Goal: Find specific fact: Find contact information

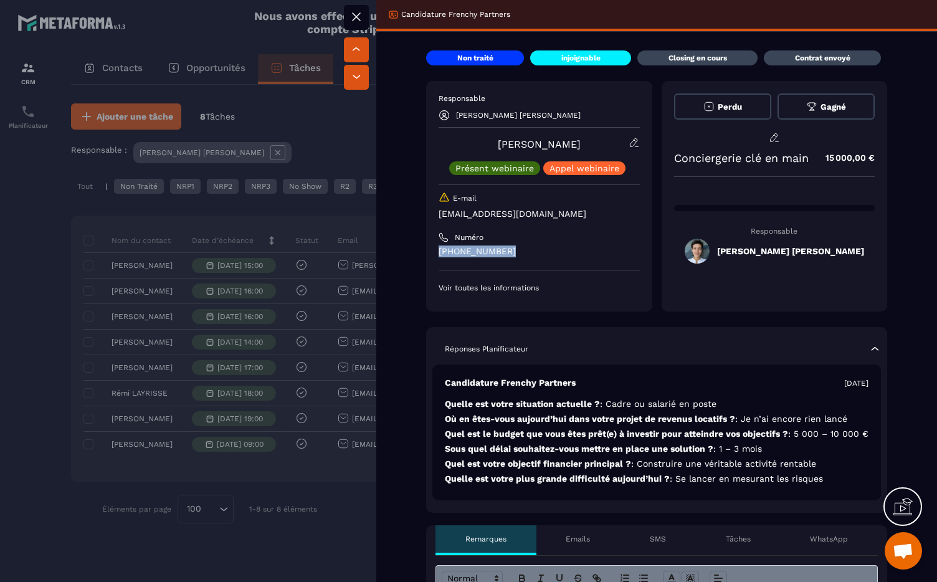
drag, startPoint x: 517, startPoint y: 252, endPoint x: 433, endPoint y: 253, distance: 84.1
click at [433, 253] on div "Responsable [PERSON_NAME] [PERSON_NAME] [PERSON_NAME] Présent webinaire [PERSON…" at bounding box center [539, 196] width 226 height 230
click at [448, 250] on p "[PHONE_NUMBER]" at bounding box center [538, 251] width 201 height 12
drag, startPoint x: 510, startPoint y: 262, endPoint x: 440, endPoint y: 243, distance: 72.0
click at [440, 243] on div "Responsable [PERSON_NAME] [PERSON_NAME] [PERSON_NAME] Présent webinaire [PERSON…" at bounding box center [538, 192] width 201 height 199
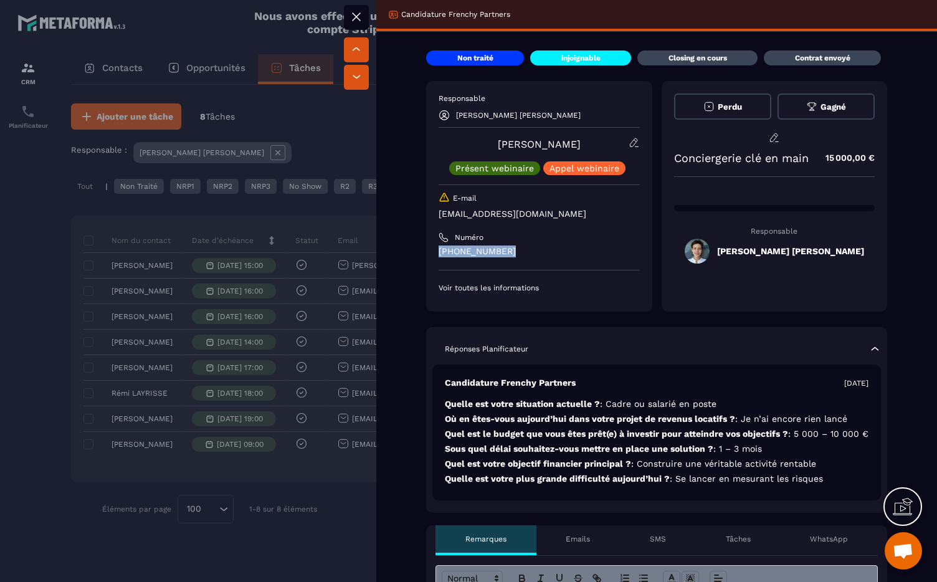
copy p "[PHONE_NUMBER]"
click at [300, 285] on div at bounding box center [468, 291] width 937 height 582
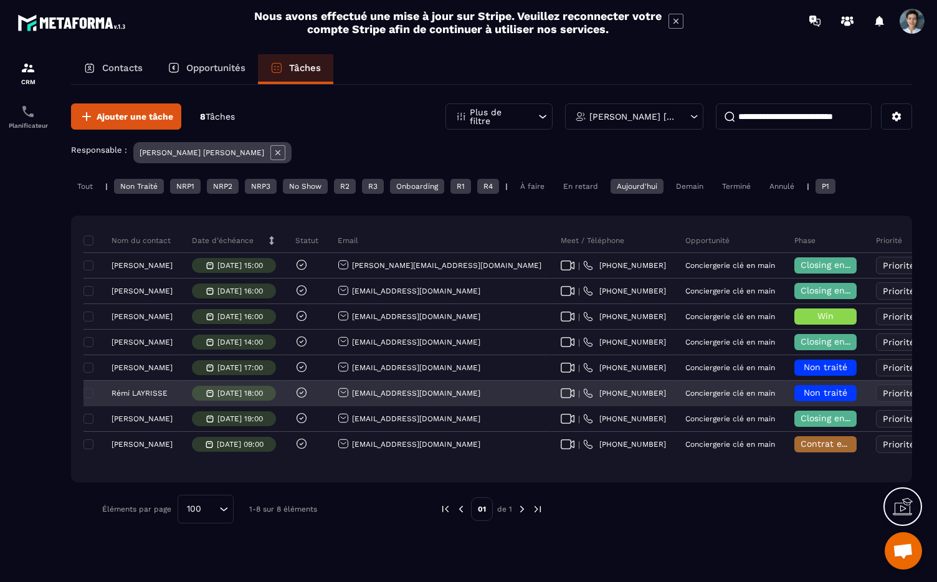
click at [153, 395] on p "Rémi LAYRISSE" at bounding box center [139, 393] width 56 height 9
